Goal: Check status

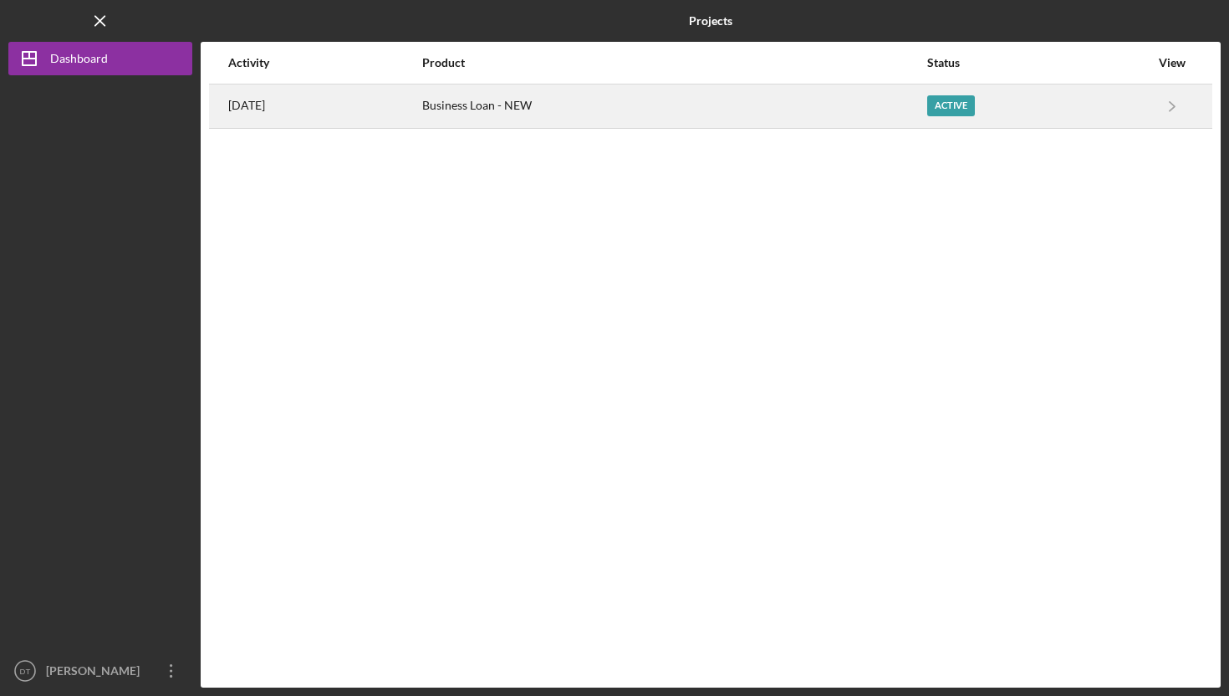
click at [1147, 99] on div "Active" at bounding box center [1038, 106] width 222 height 42
